Goal: Check status: Check status

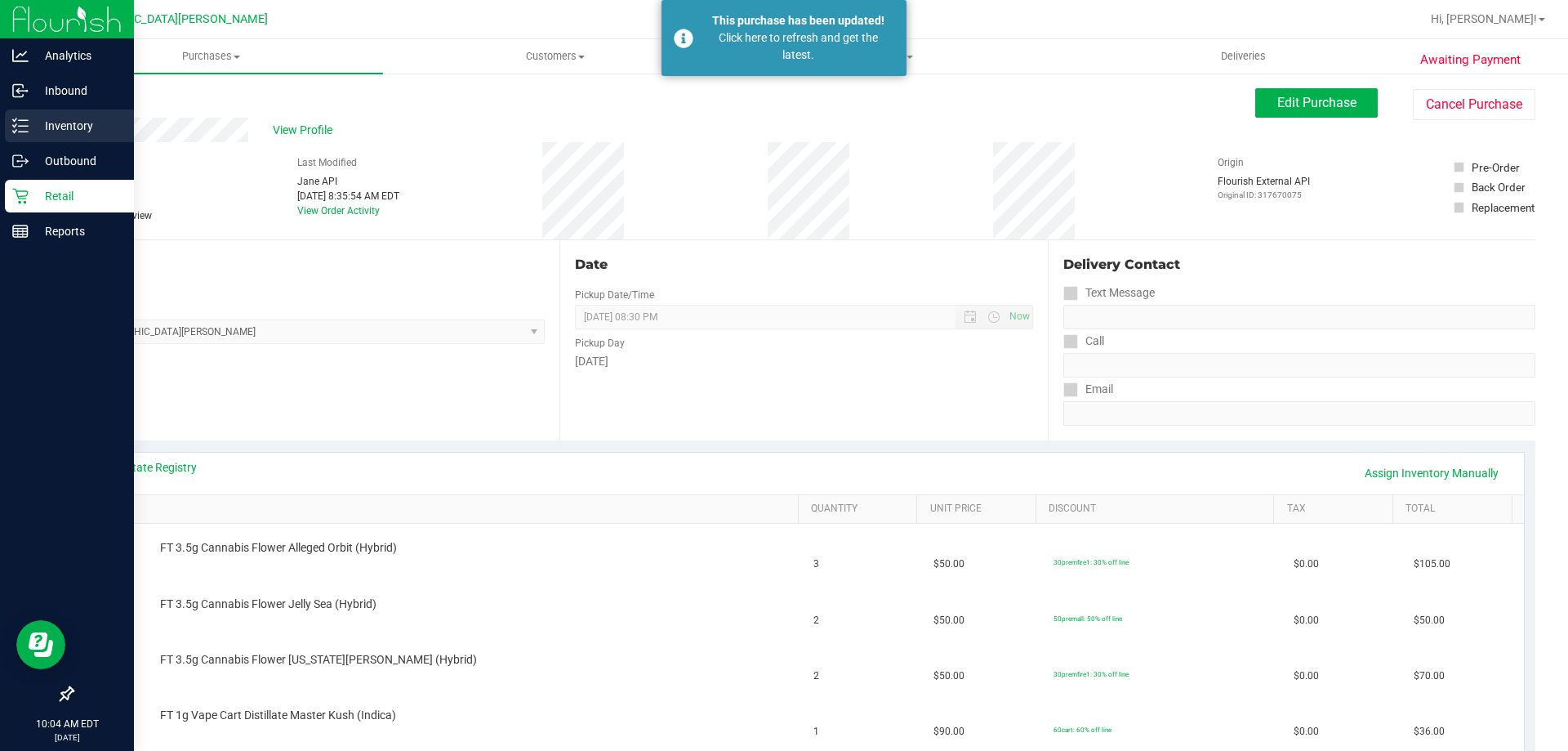
scroll to position [163, 0]
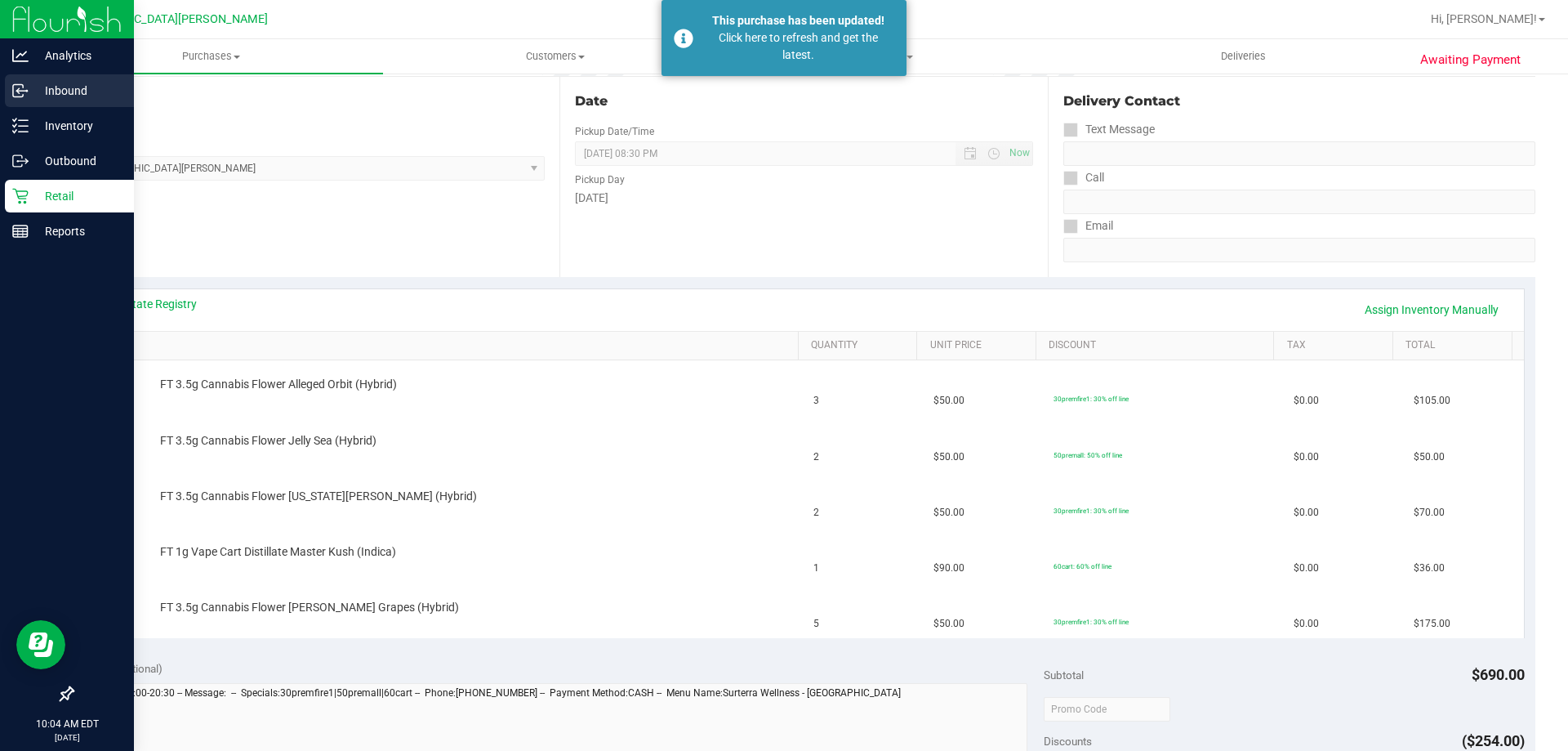
click at [82, 101] on div "Inbound" at bounding box center [69, 91] width 129 height 33
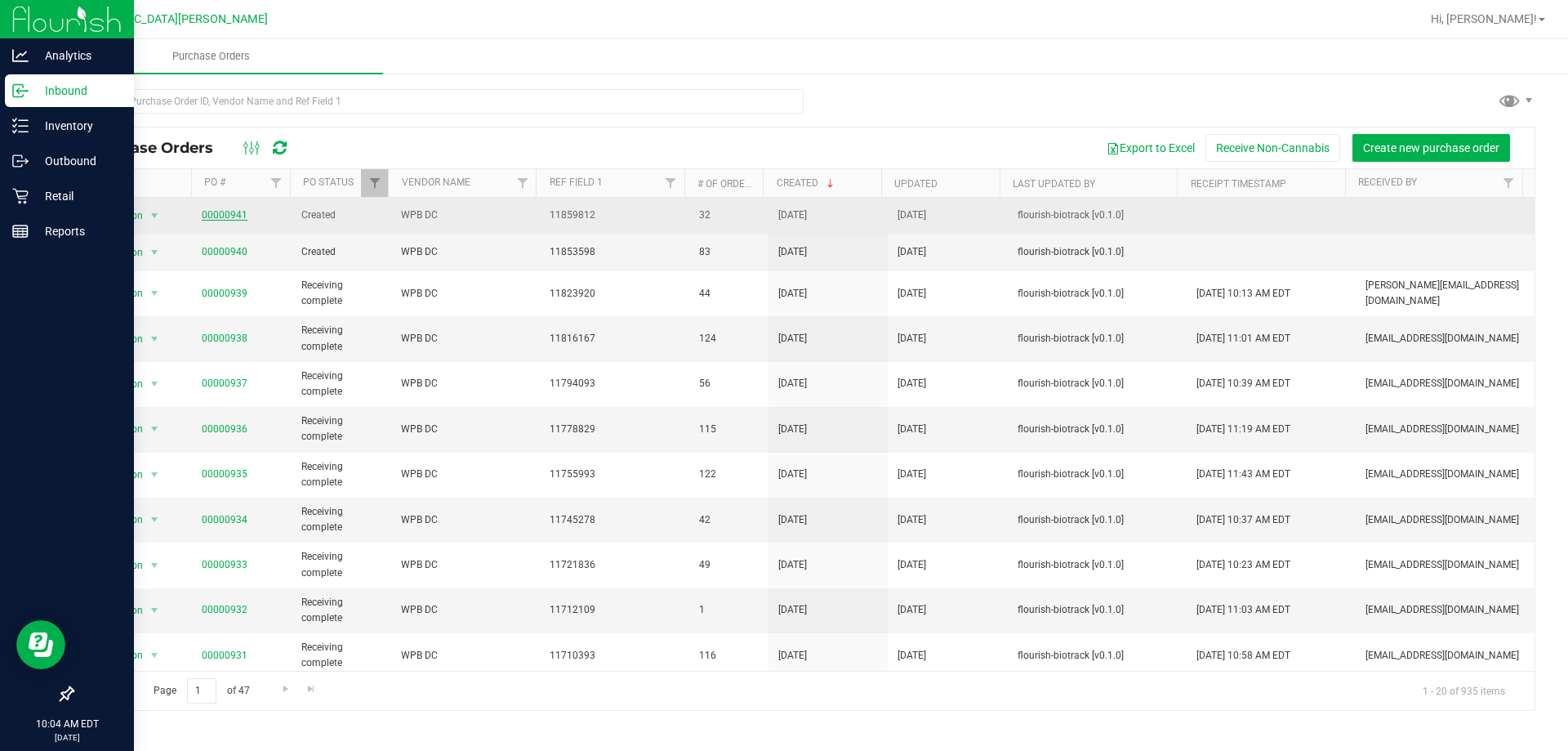
click at [220, 214] on link "00000941" at bounding box center [224, 214] width 46 height 11
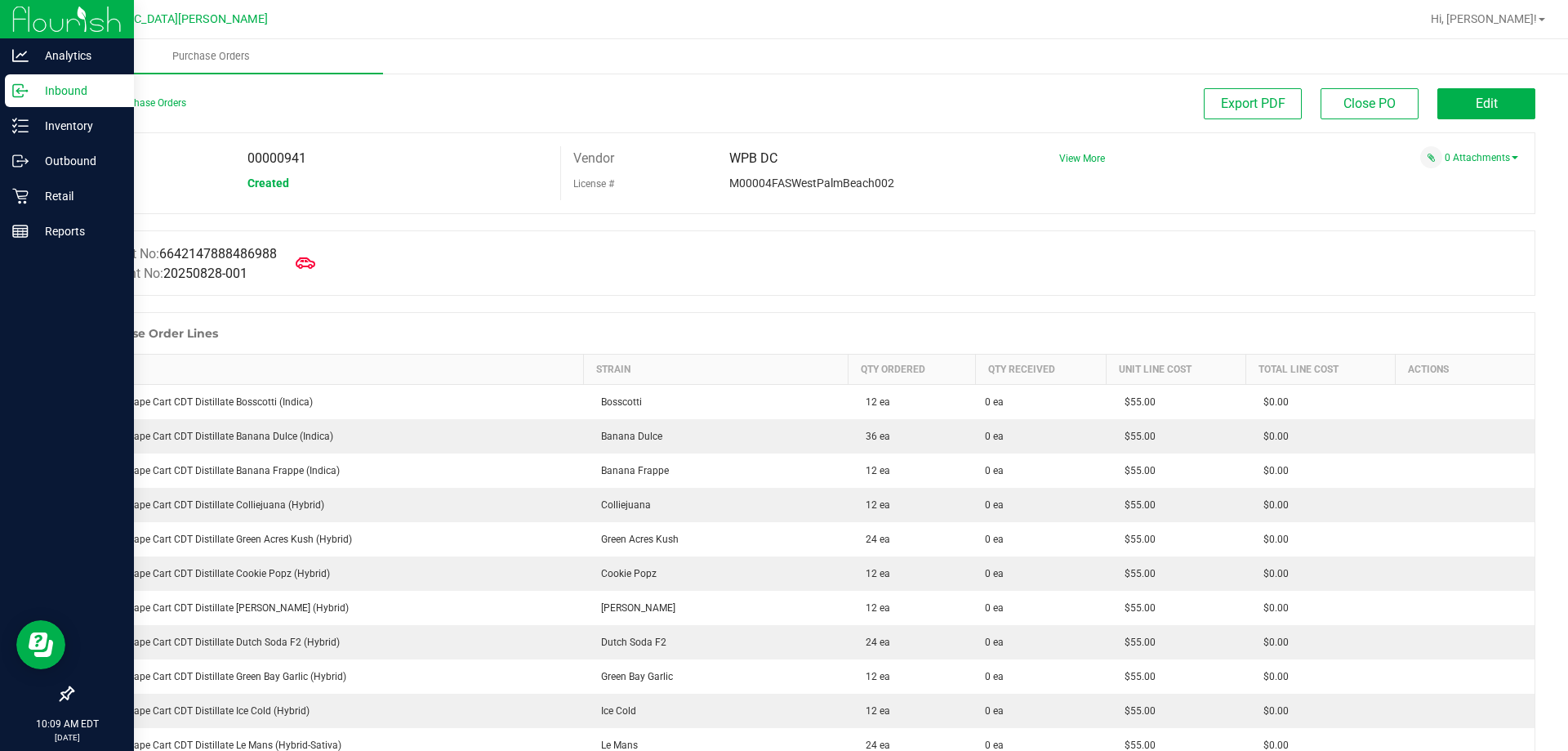
click at [72, 99] on p "Inbound" at bounding box center [77, 90] width 98 height 20
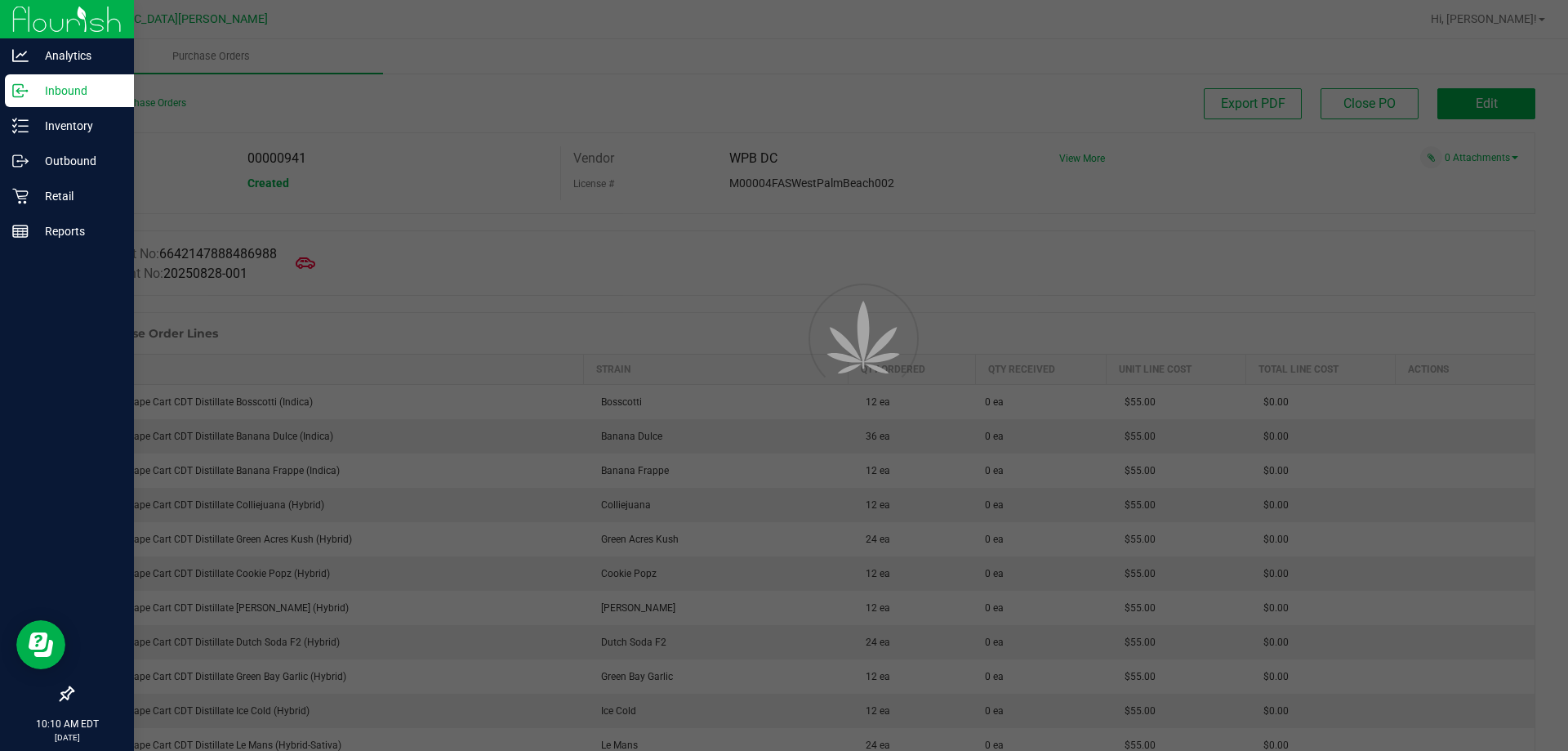
click at [72, 99] on p "Inbound" at bounding box center [77, 90] width 98 height 20
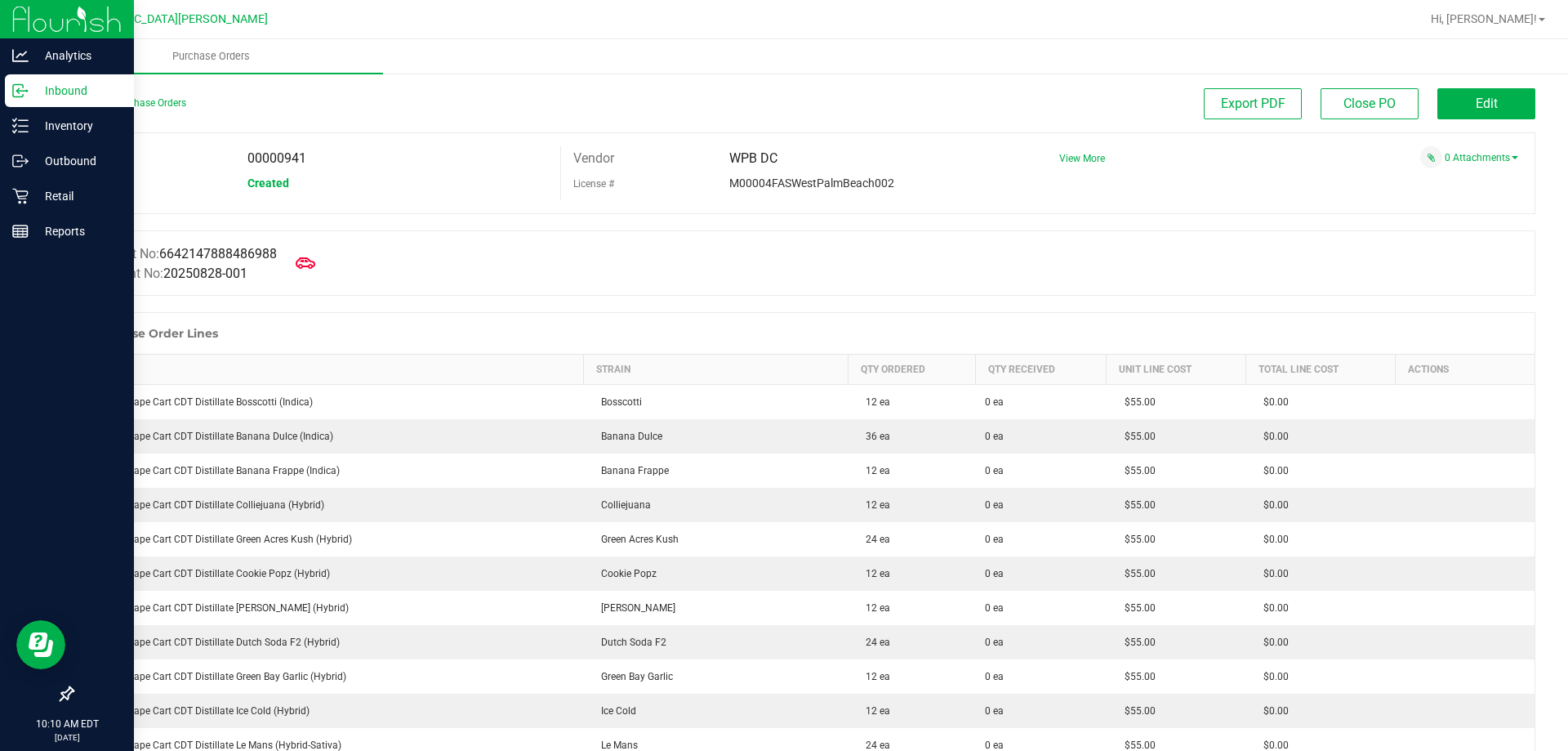
click at [79, 91] on p "Inbound" at bounding box center [77, 90] width 98 height 20
